Goal: Task Accomplishment & Management: Use online tool/utility

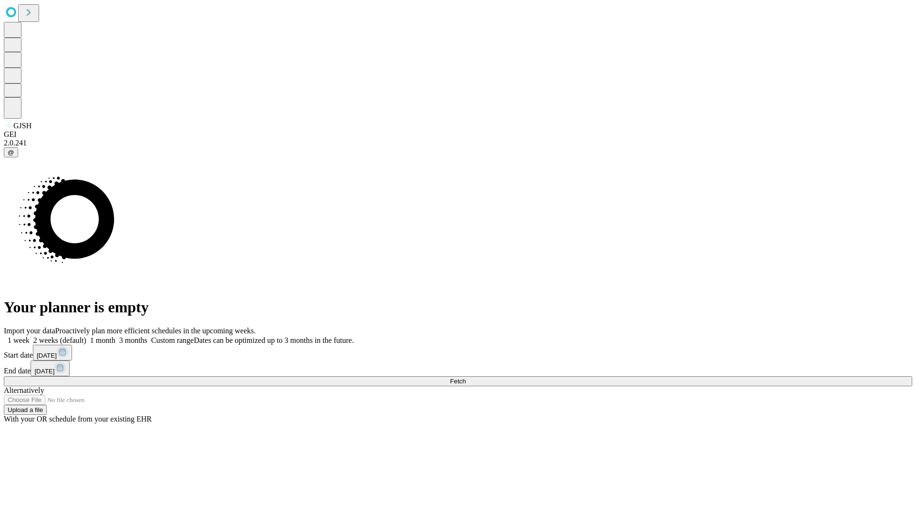
click at [466, 378] on span "Fetch" at bounding box center [458, 381] width 16 height 7
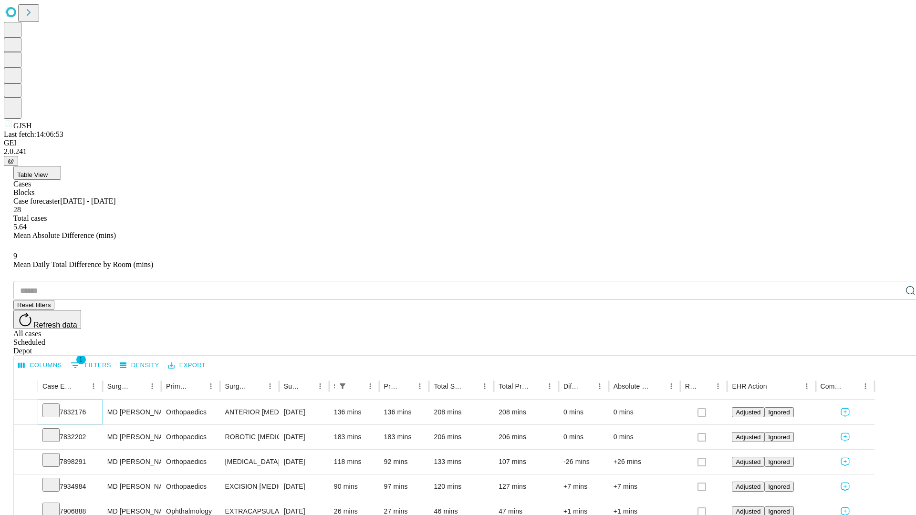
click at [56, 405] on icon at bounding box center [51, 410] width 10 height 10
